Goal: Transaction & Acquisition: Purchase product/service

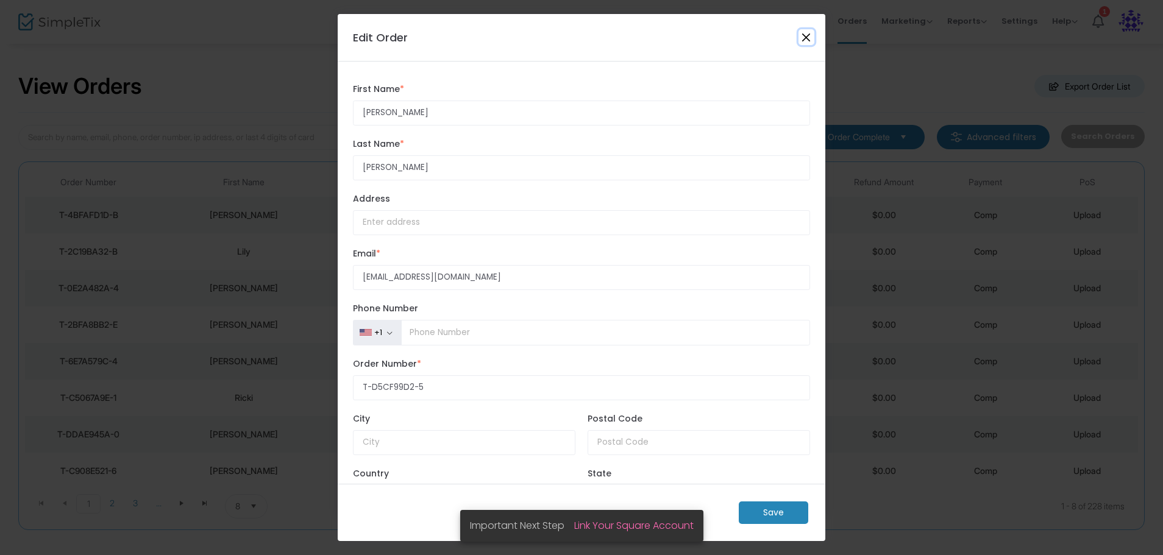
click at [807, 34] on button "Close" at bounding box center [806, 37] width 16 height 16
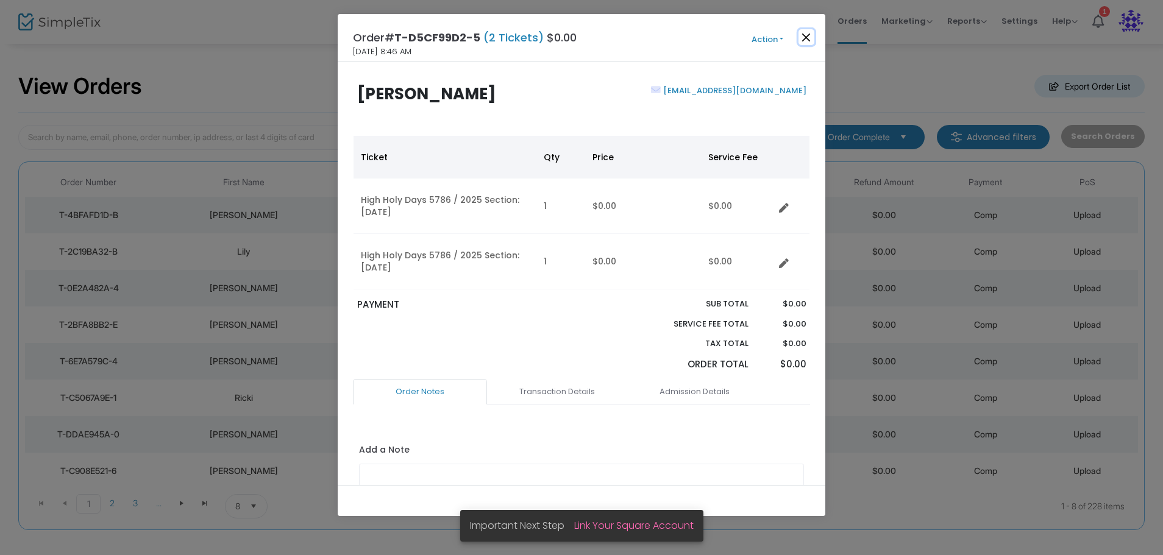
click at [806, 38] on button "Close" at bounding box center [806, 37] width 16 height 16
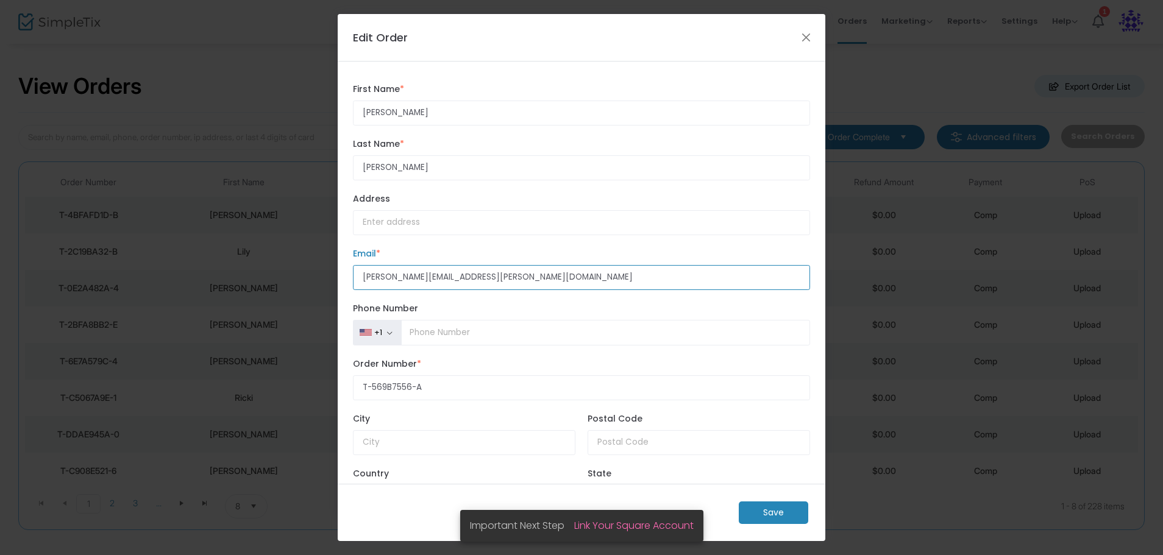
click at [427, 276] on input "[PERSON_NAME][EMAIL_ADDRESS][PERSON_NAME][DOMAIN_NAME]" at bounding box center [581, 277] width 457 height 25
type input "[PERSON_NAME][EMAIL_ADDRESS][PERSON_NAME][DOMAIN_NAME]"
click at [761, 516] on m-button "Save" at bounding box center [773, 513] width 69 height 23
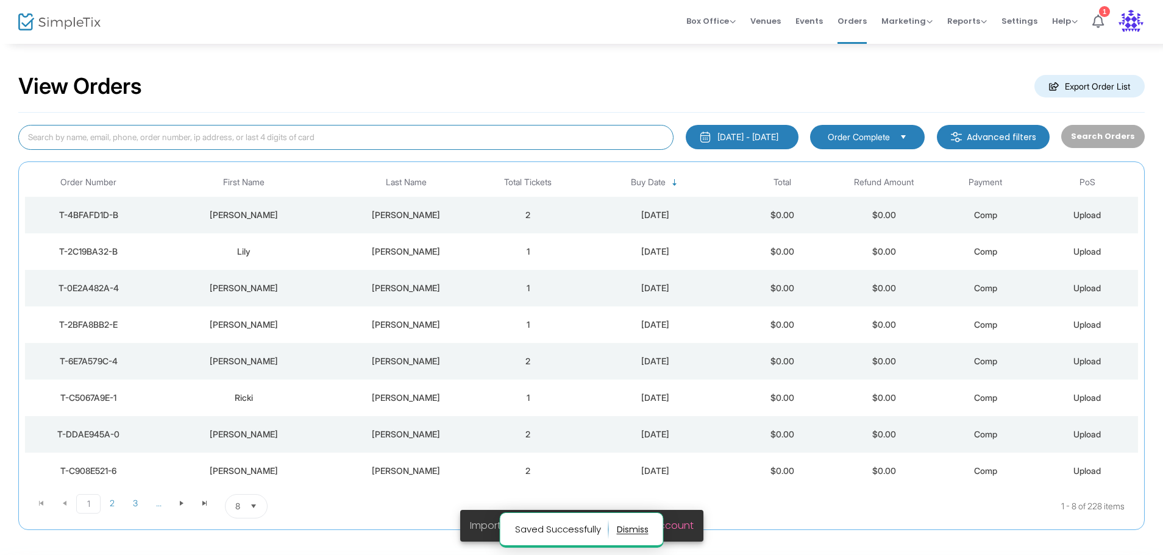
click at [364, 136] on input at bounding box center [345, 137] width 655 height 25
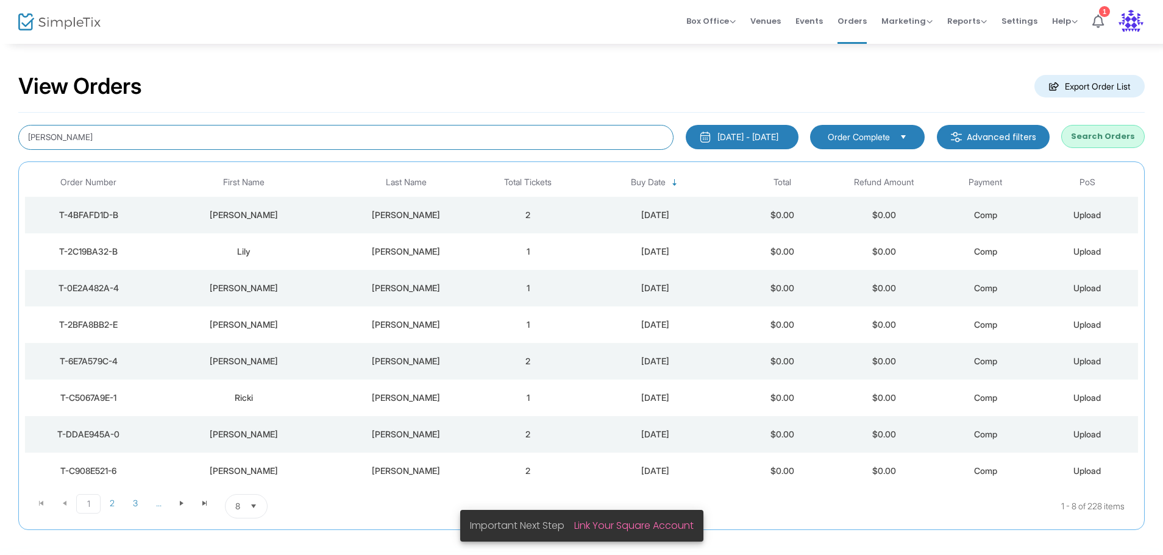
type input "[PERSON_NAME]"
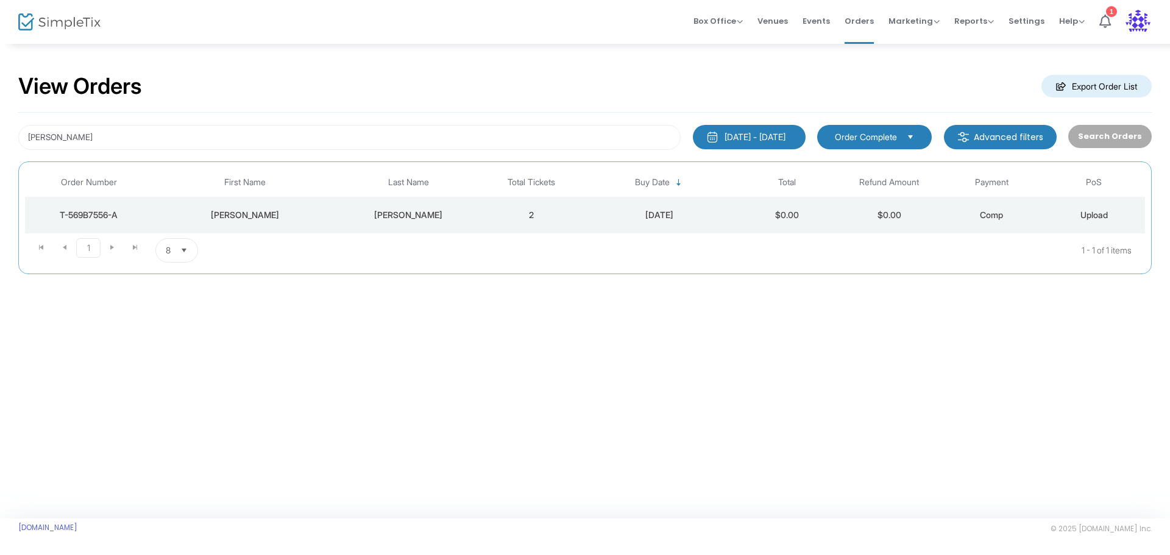
click at [460, 216] on div "[PERSON_NAME]" at bounding box center [408, 215] width 137 height 12
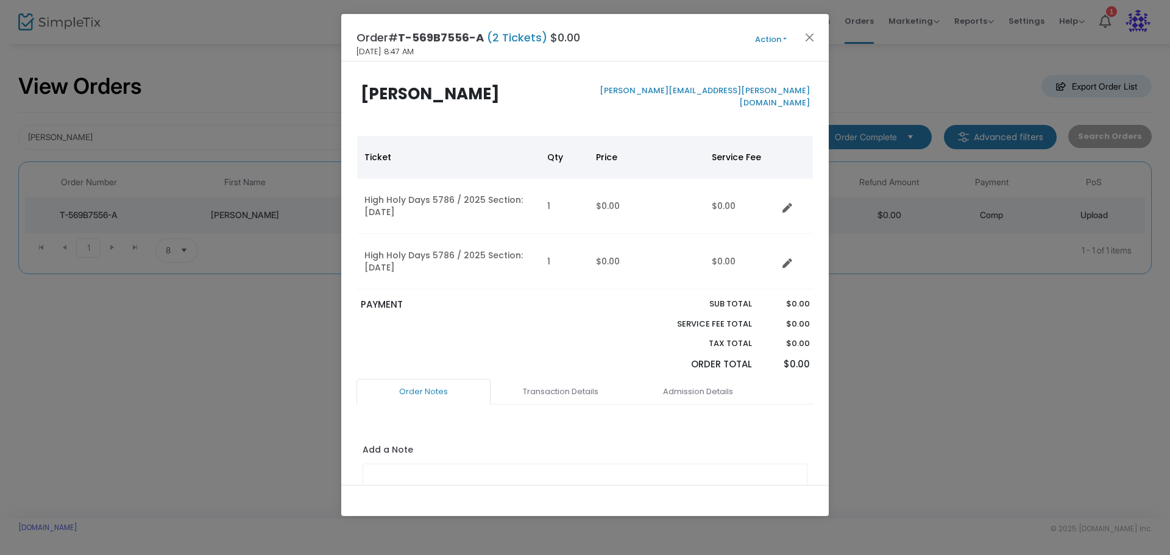
click at [780, 37] on button "Action" at bounding box center [770, 39] width 73 height 13
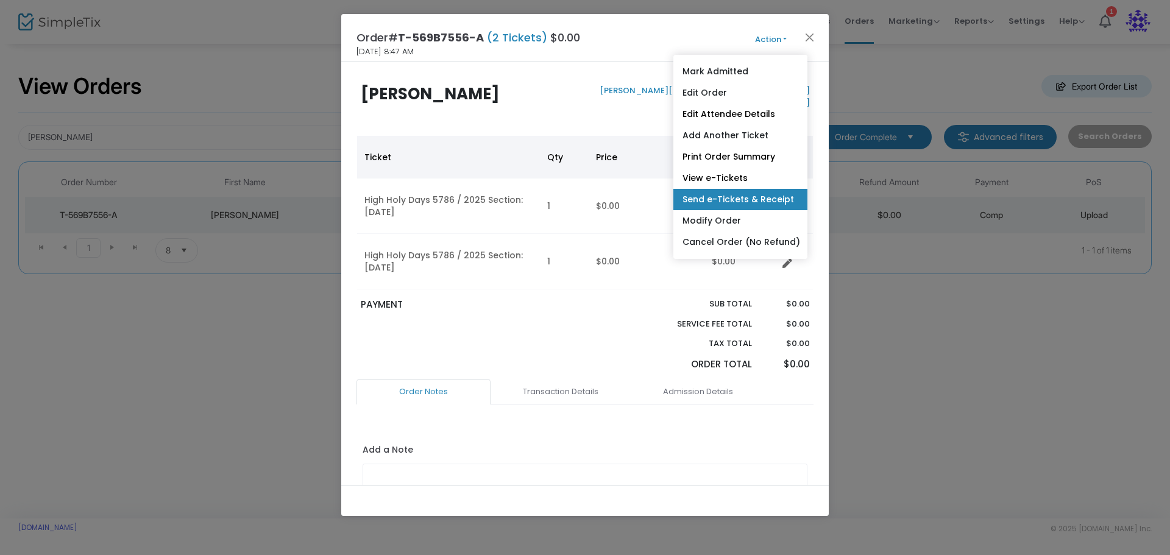
click at [711, 200] on link "Send e-Tickets & Receipt" at bounding box center [740, 199] width 134 height 21
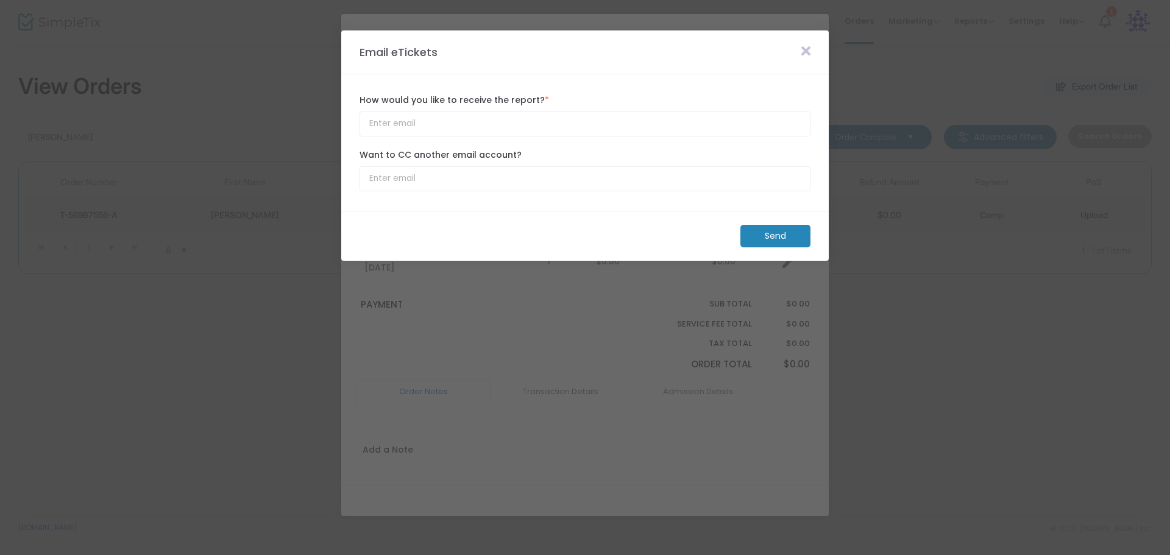
click at [773, 236] on m-button "Send" at bounding box center [775, 236] width 70 height 23
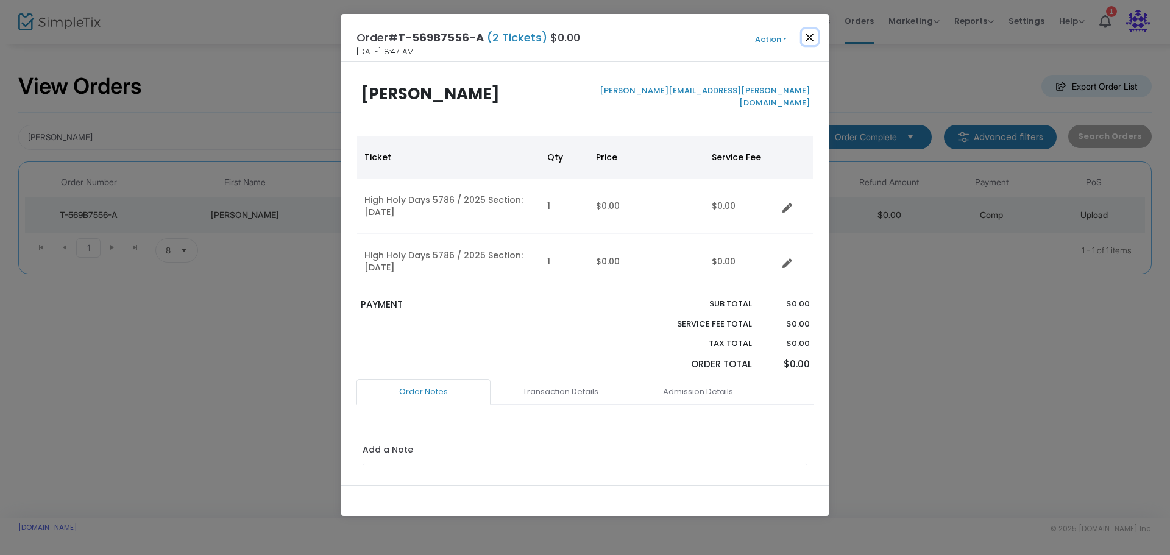
click at [810, 34] on button "Close" at bounding box center [810, 37] width 16 height 16
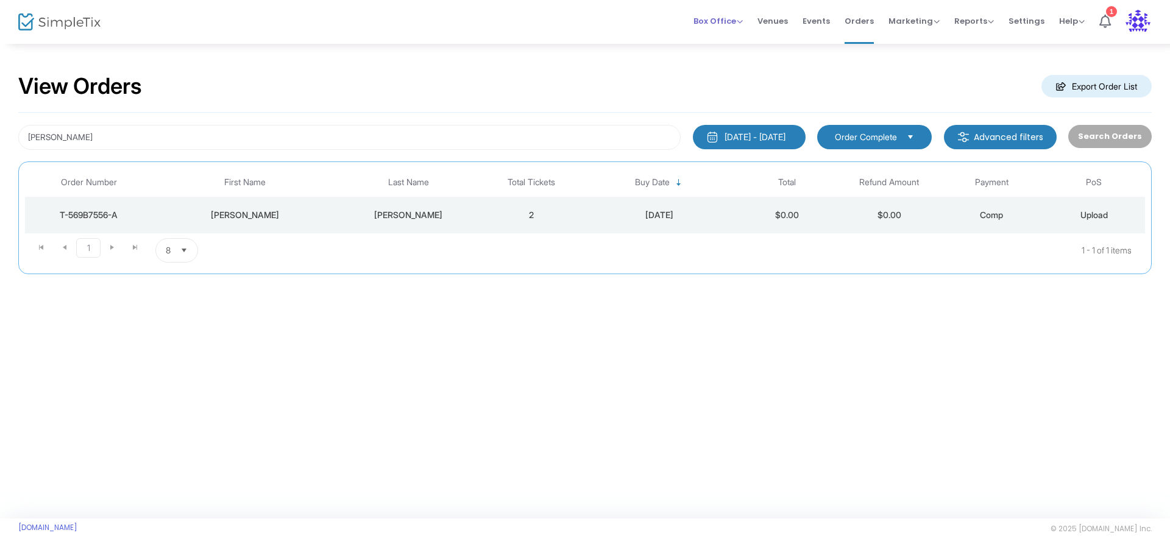
click at [743, 17] on span "Box Office" at bounding box center [717, 21] width 49 height 12
click at [734, 43] on li "Sell Tickets" at bounding box center [736, 41] width 87 height 24
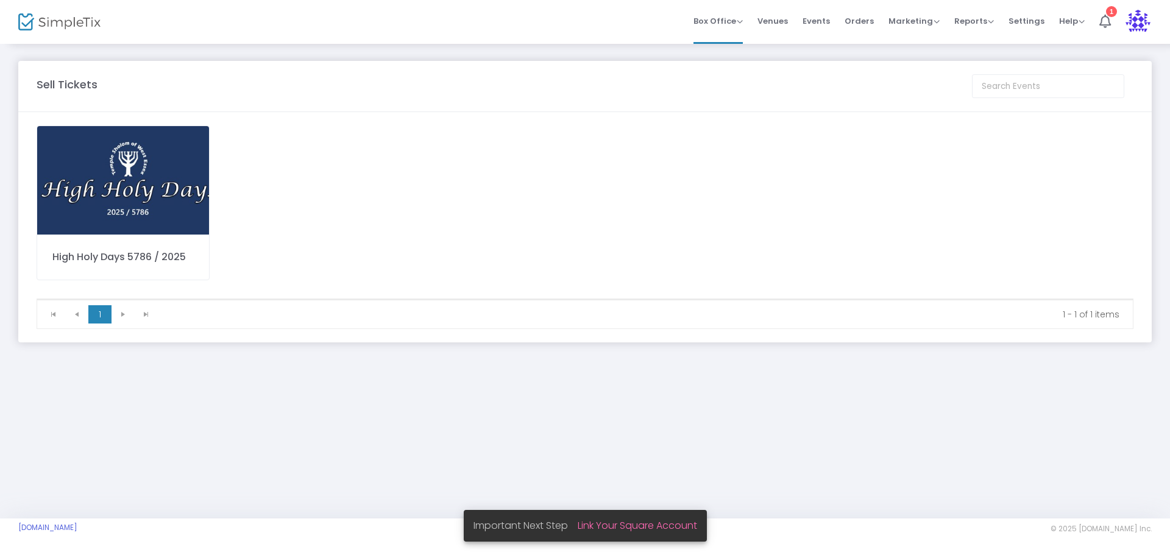
click at [166, 224] on img at bounding box center [123, 180] width 172 height 108
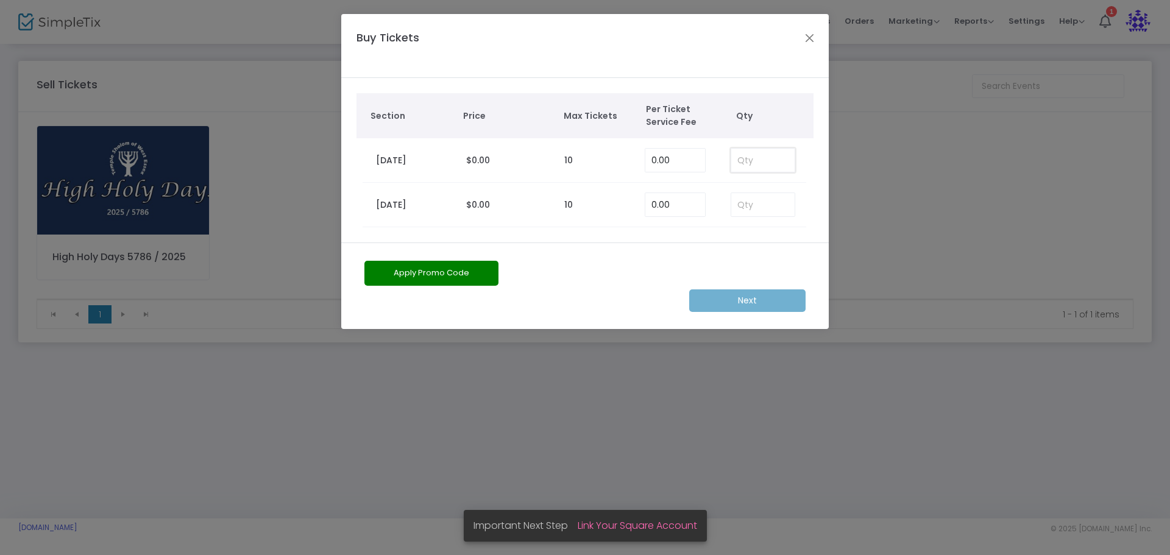
click at [753, 160] on input at bounding box center [762, 160] width 63 height 23
type input "1"
click at [751, 213] on input at bounding box center [762, 204] width 63 height 23
type input "1"
drag, startPoint x: 744, startPoint y: 299, endPoint x: 736, endPoint y: 288, distance: 13.0
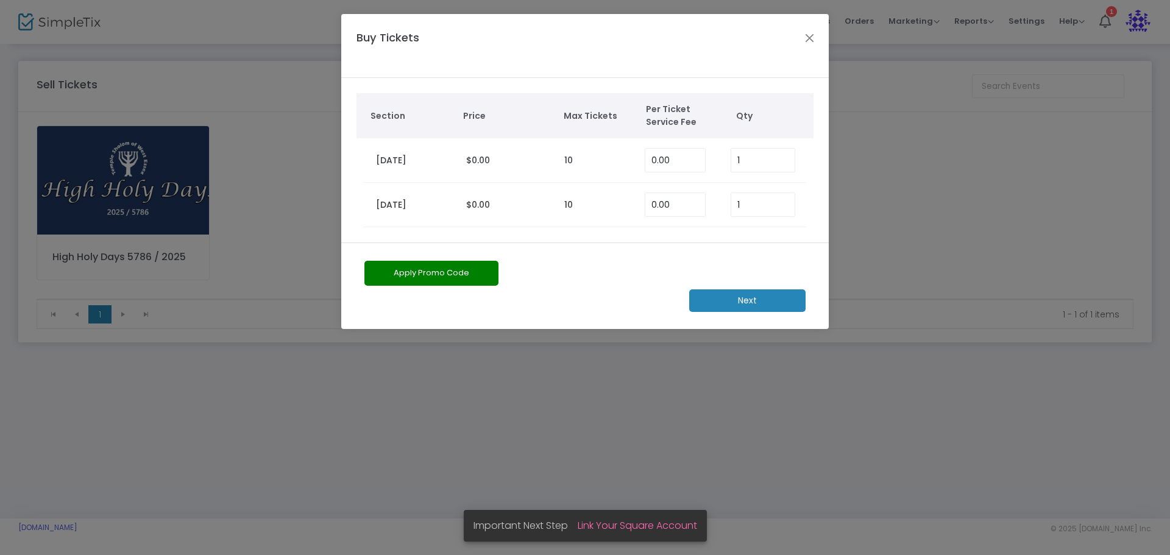
click at [742, 299] on m-button "Next" at bounding box center [747, 300] width 116 height 23
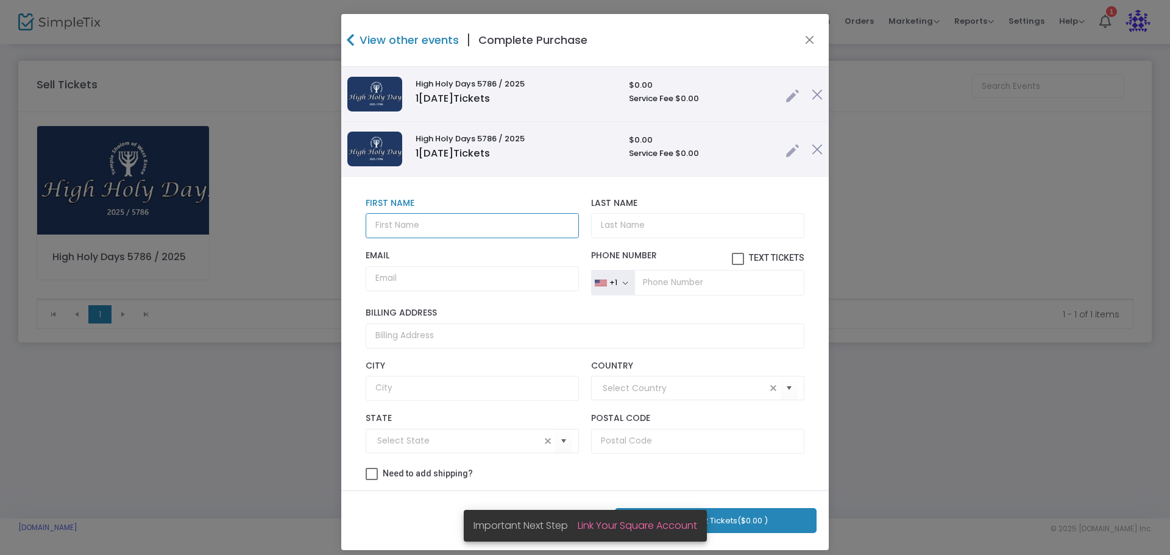
click at [428, 226] on input "text" at bounding box center [472, 225] width 213 height 25
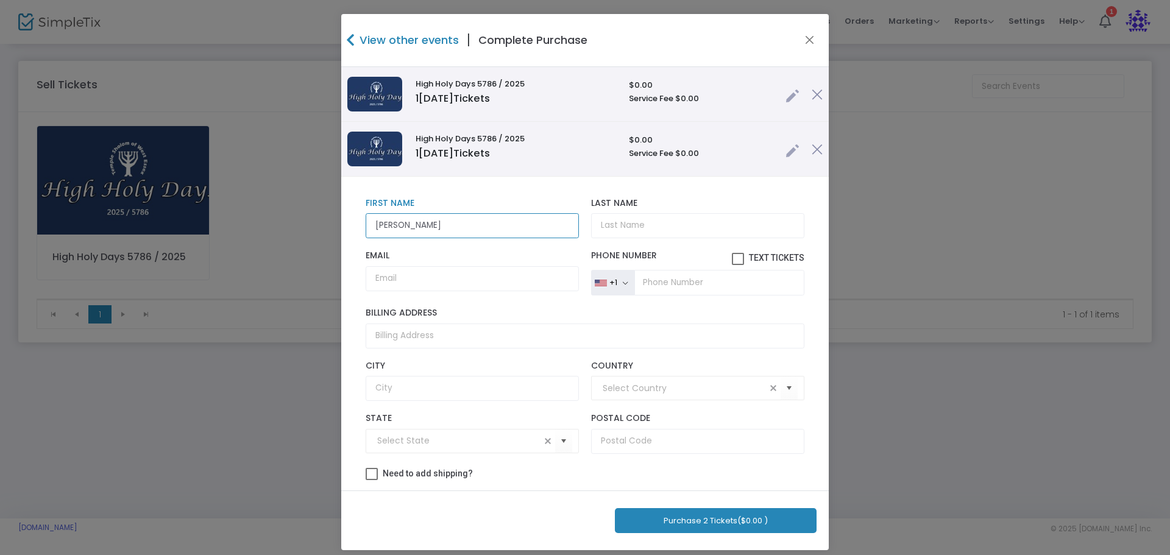
type input "[PERSON_NAME]"
click at [601, 221] on input "Last Name" at bounding box center [697, 225] width 213 height 25
type input "Ulto"
